Goal: Task Accomplishment & Management: Manage account settings

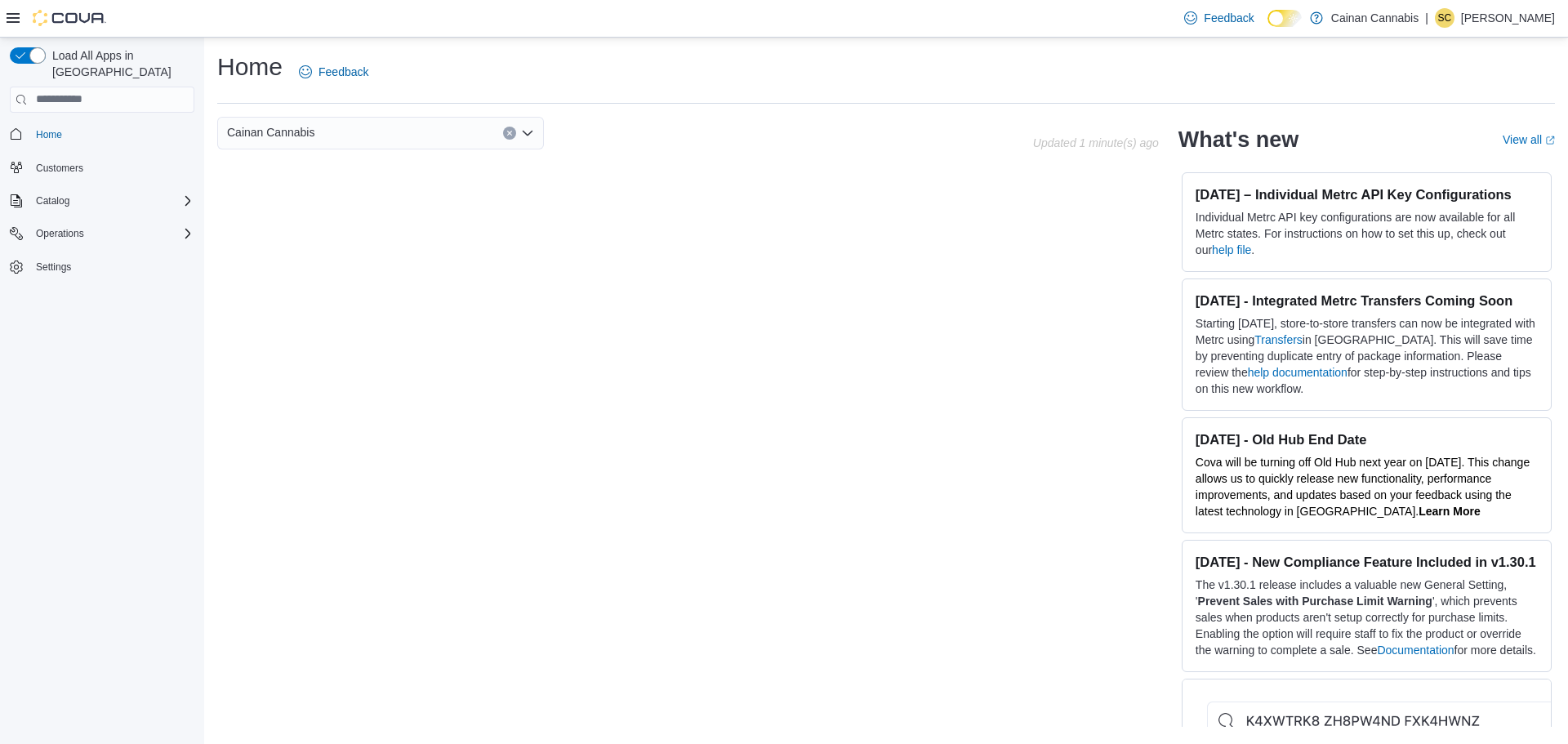
click at [1493, 21] on p "[PERSON_NAME]" at bounding box center [1507, 18] width 94 height 20
click at [1498, 53] on span "Change Password" at bounding box center [1473, 54] width 93 height 17
